Goal: Information Seeking & Learning: Learn about a topic

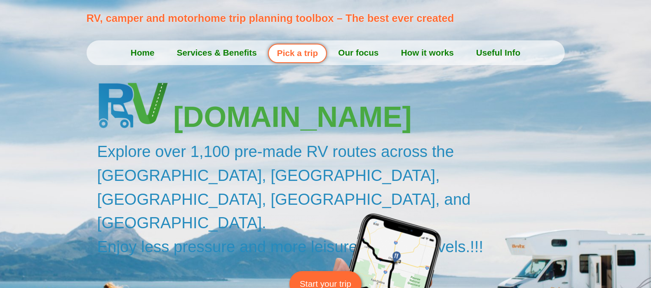
drag, startPoint x: 0, startPoint y: 0, endPoint x: 569, endPoint y: 110, distance: 579.1
click at [520, 110] on h3 "Plan.net" at bounding box center [370, 117] width 395 height 29
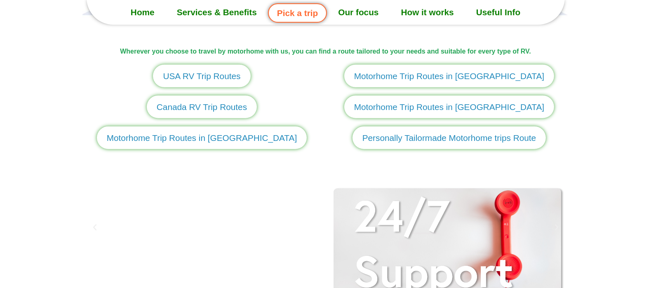
scroll to position [979, 0]
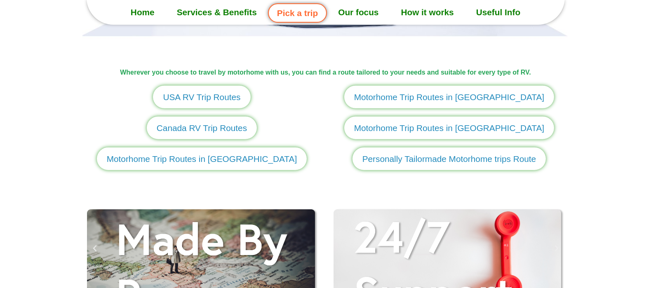
click at [232, 100] on span "USA RV Trip Routes" at bounding box center [202, 97] width 78 height 13
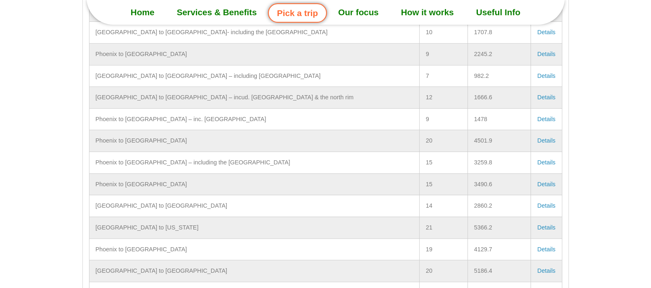
scroll to position [14373, 0]
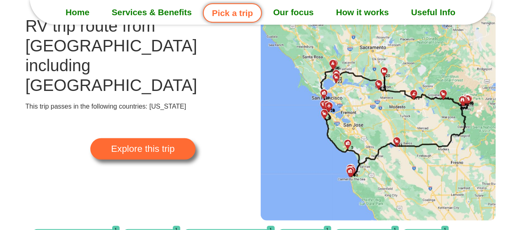
scroll to position [44, 0]
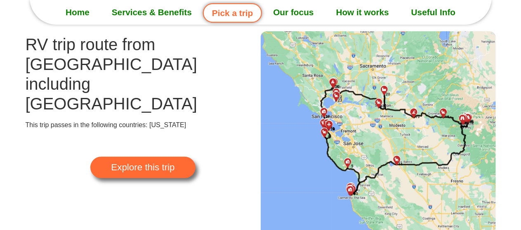
click at [185, 157] on link "Explore this trip" at bounding box center [142, 167] width 105 height 21
